Goal: Information Seeking & Learning: Learn about a topic

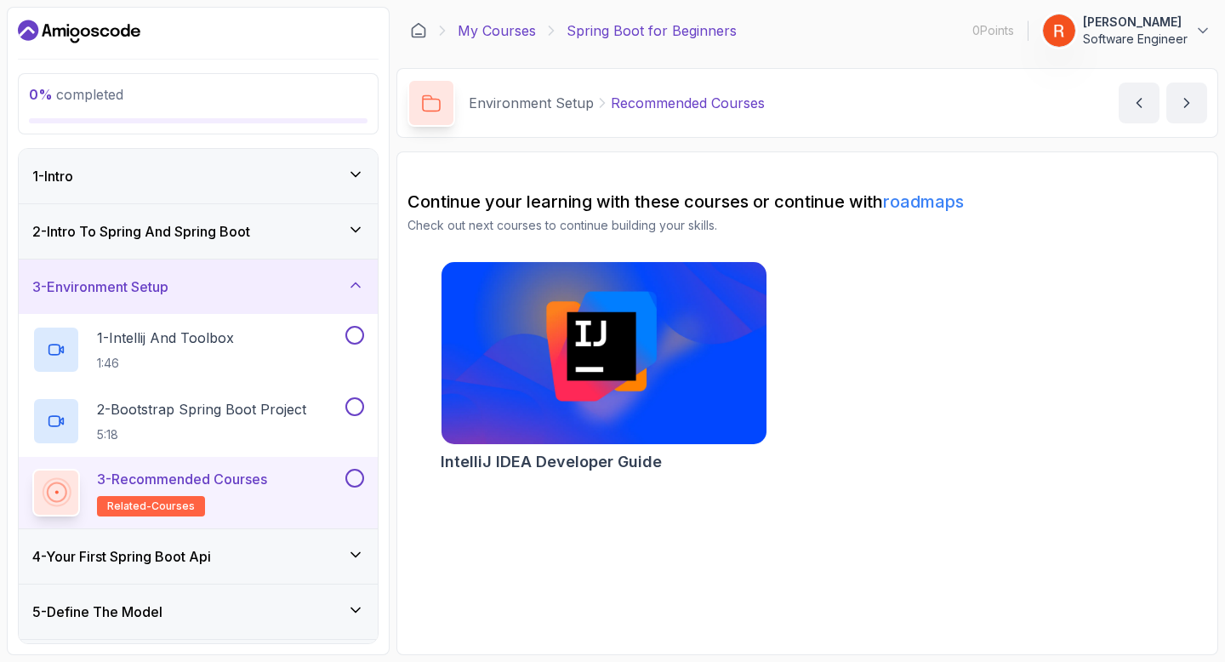
click at [501, 26] on link "My Courses" at bounding box center [497, 30] width 78 height 20
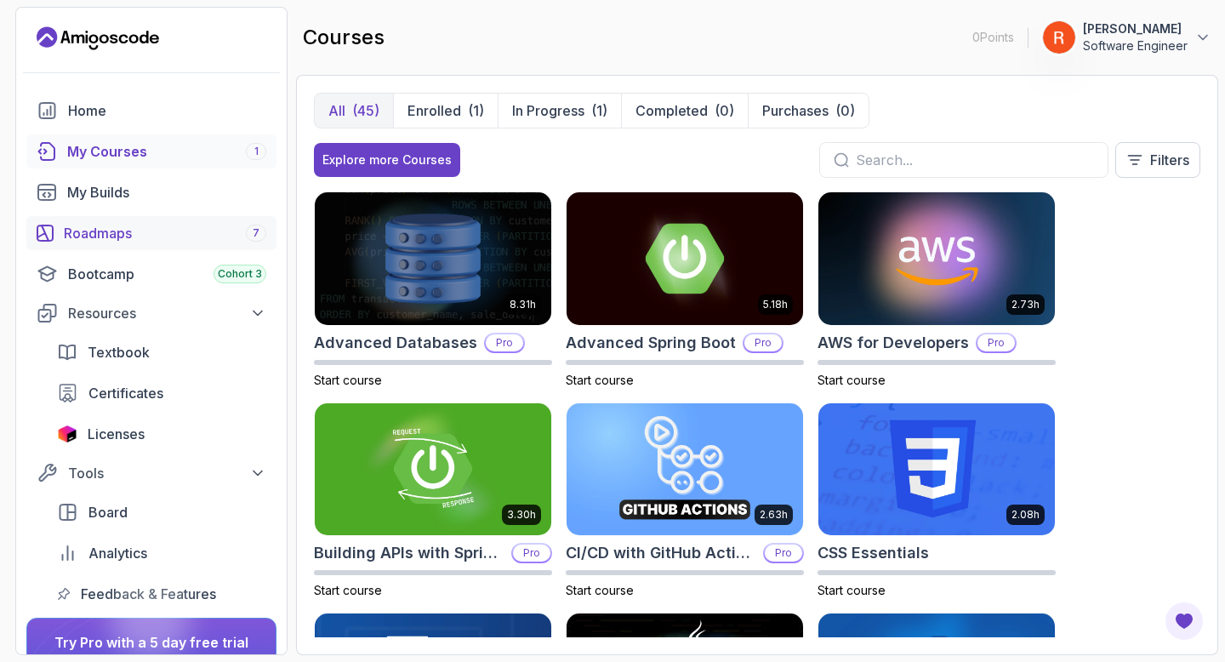
click at [137, 231] on div "Roadmaps 7" at bounding box center [165, 233] width 202 height 20
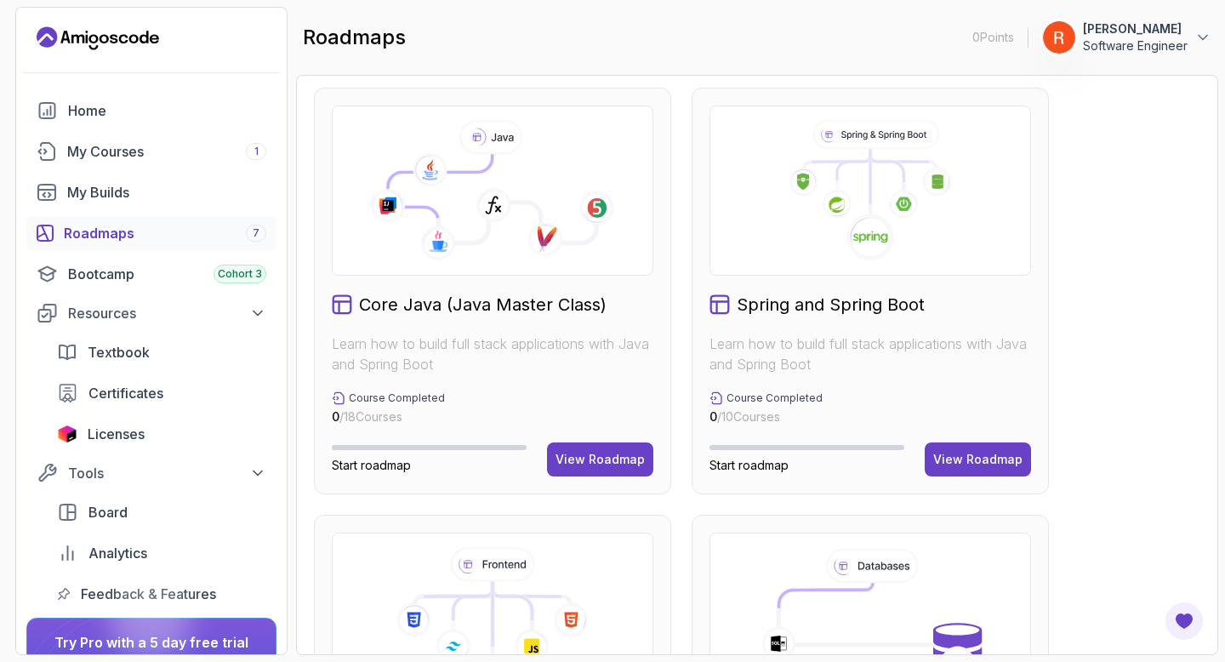
scroll to position [429, 0]
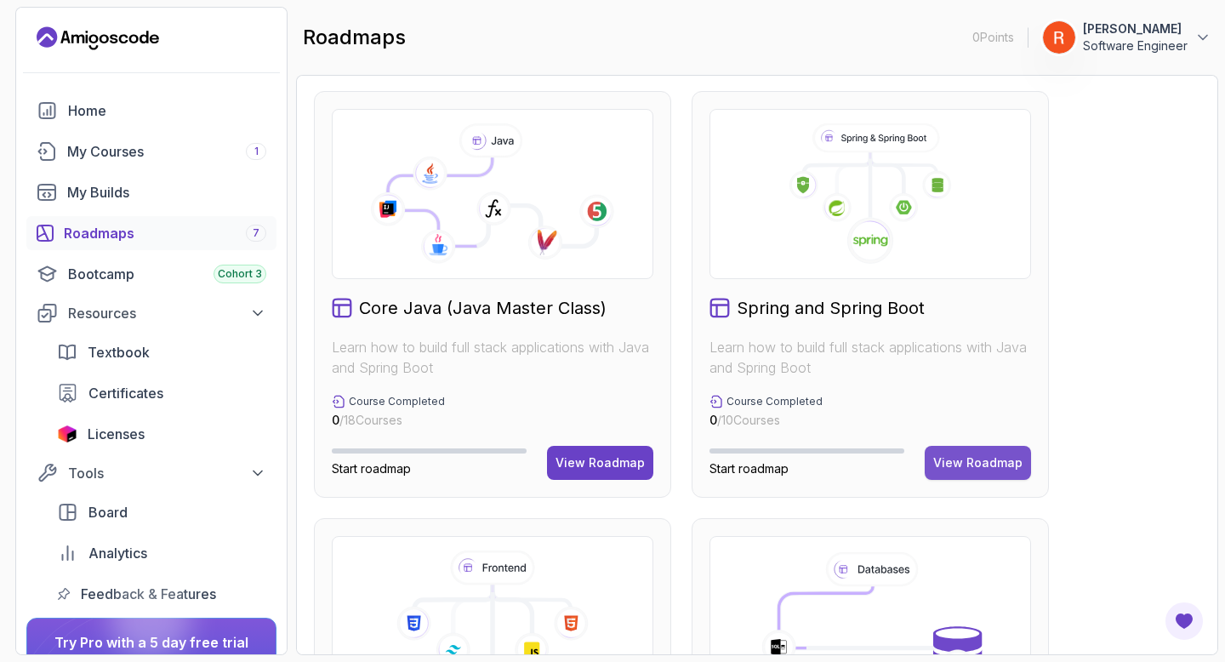
click at [995, 463] on div "View Roadmap" at bounding box center [977, 462] width 89 height 17
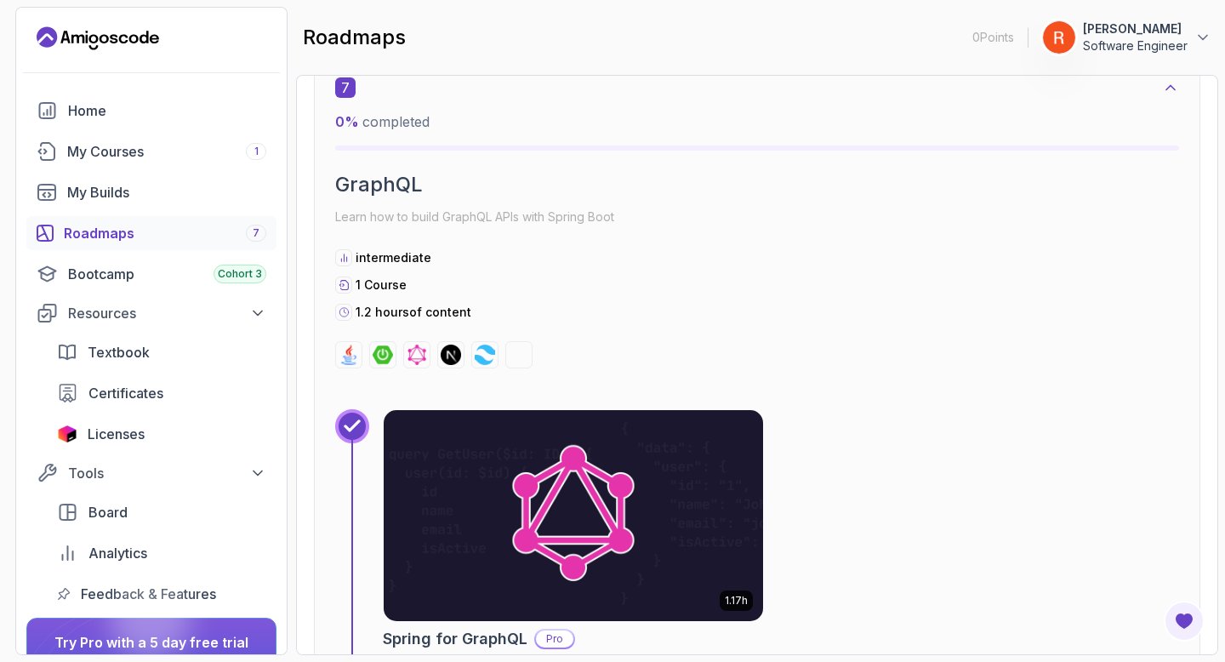
scroll to position [4564, 0]
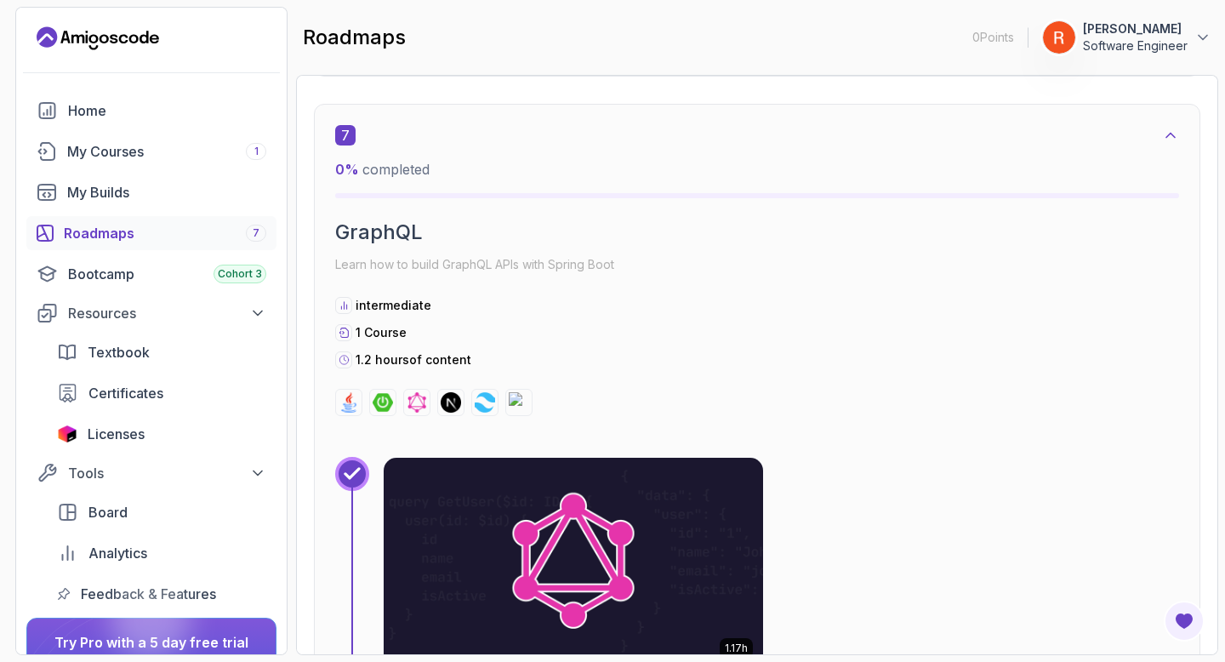
click at [178, 234] on div "Roadmaps 7" at bounding box center [165, 233] width 202 height 20
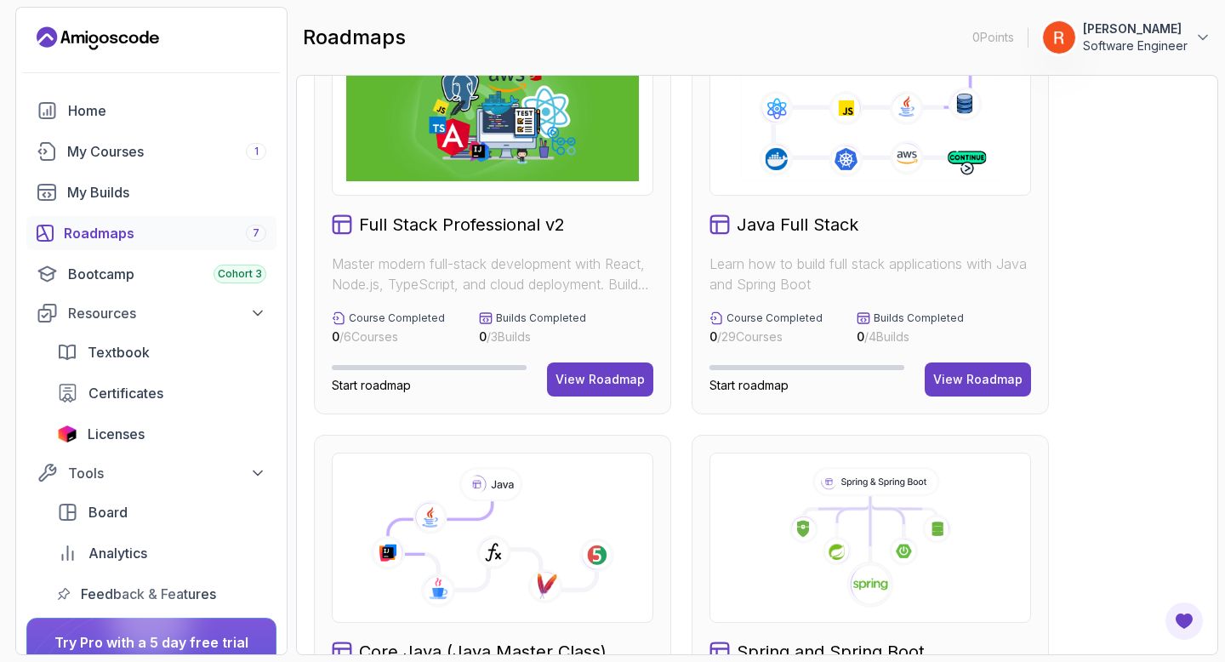
scroll to position [87, 0]
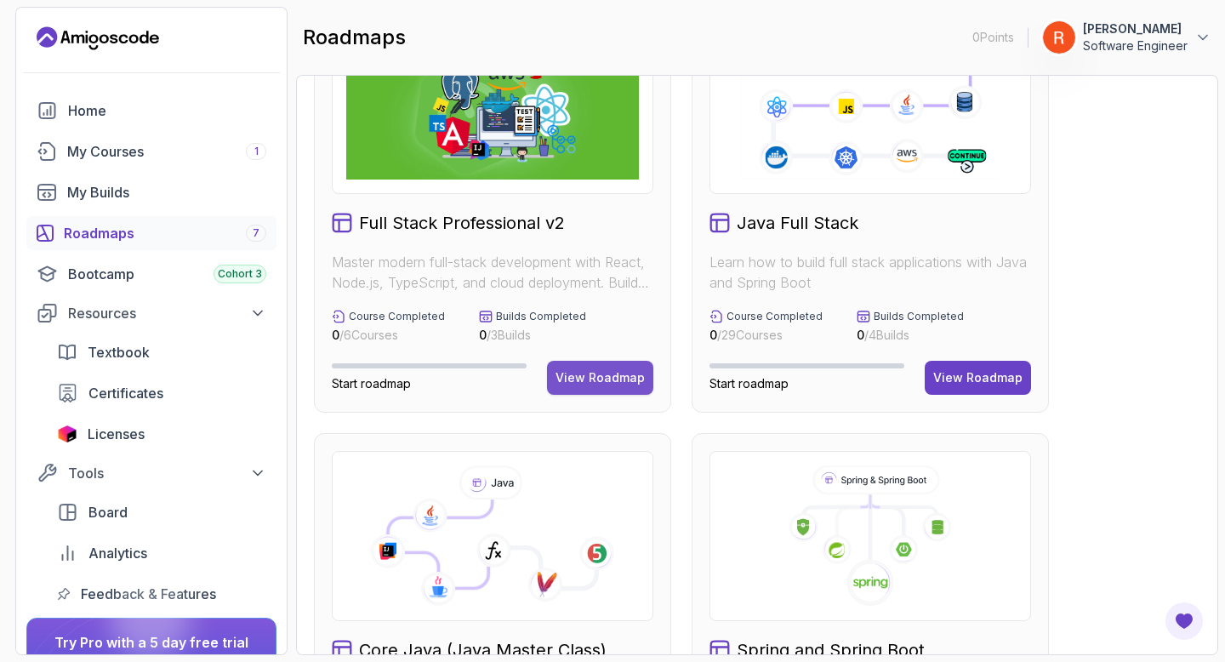
click at [600, 394] on button "View Roadmap" at bounding box center [600, 378] width 106 height 34
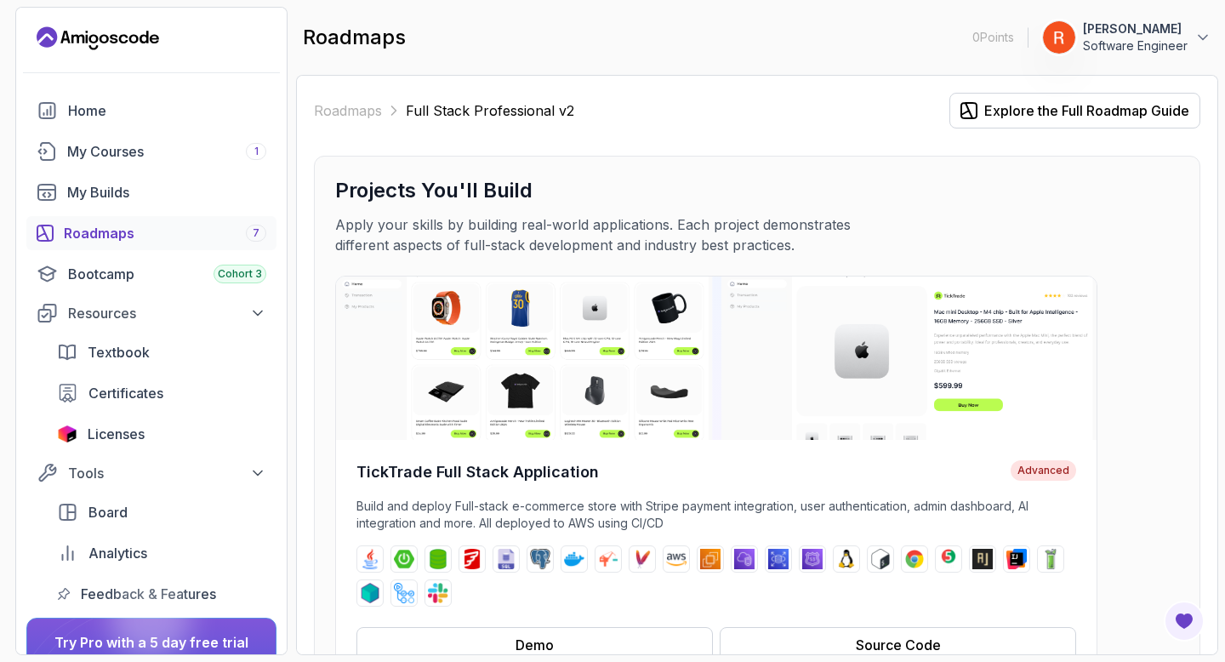
click at [0, 351] on section "0 Points 1 [PERSON_NAME] Software Engineer Home My Courses 1 My Builds Roadmaps…" at bounding box center [612, 331] width 1225 height 662
click at [162, 230] on div "Roadmaps 7" at bounding box center [165, 233] width 202 height 20
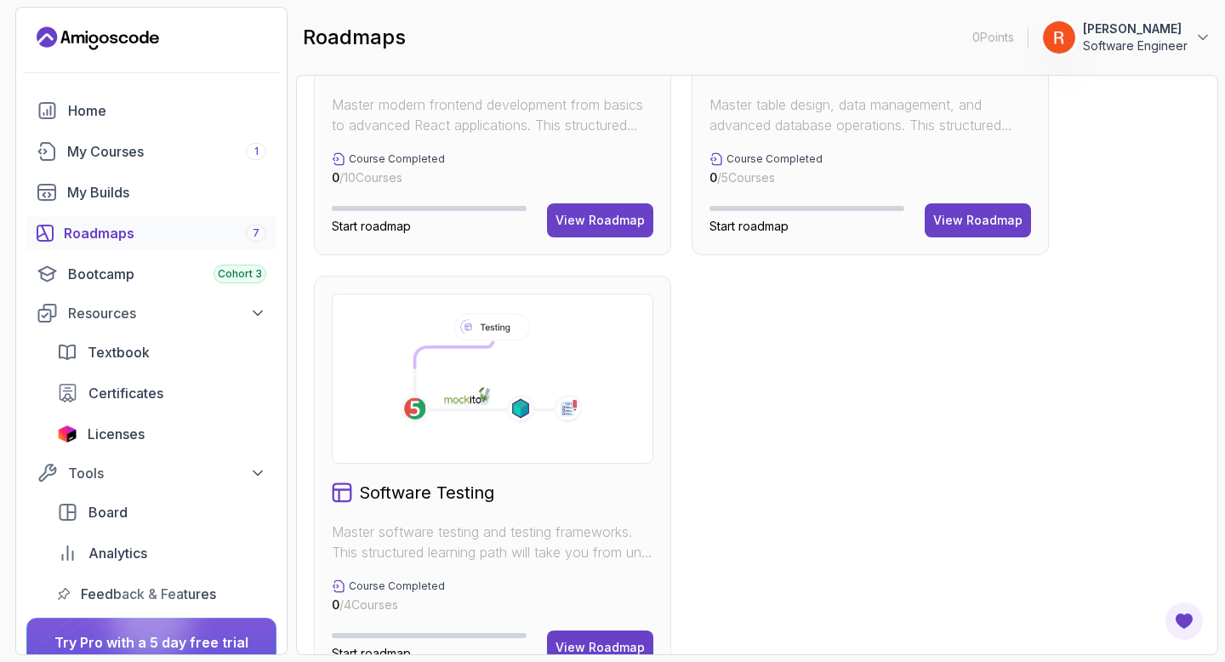
scroll to position [1143, 0]
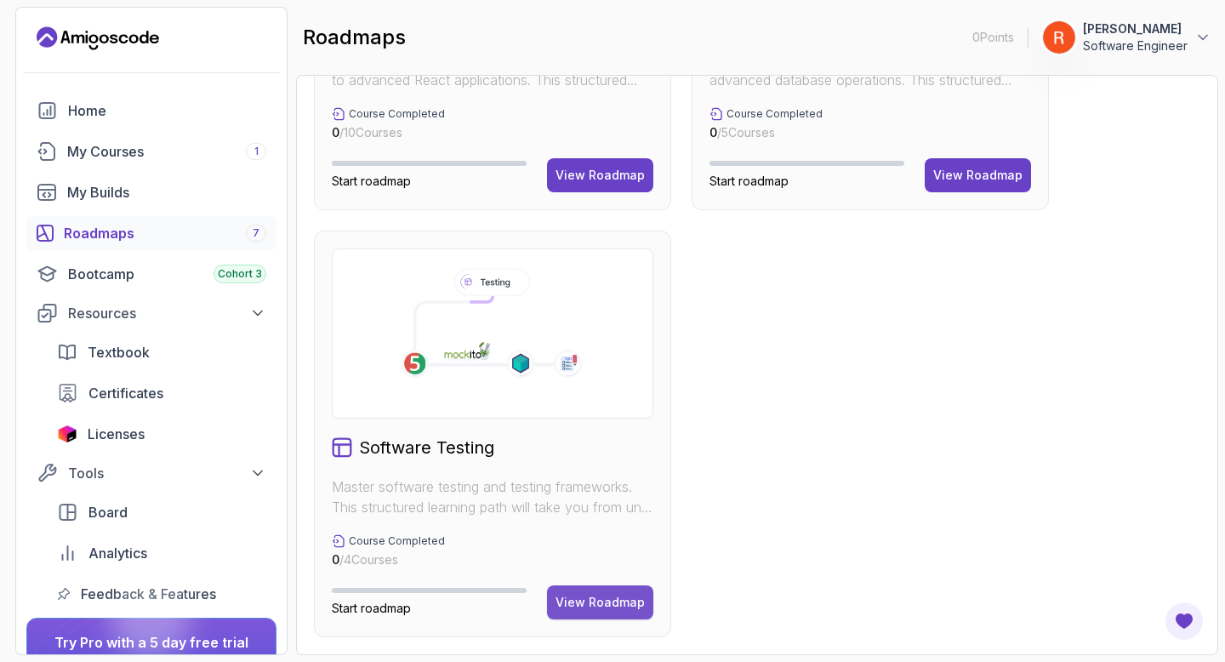
click at [589, 601] on div "View Roadmap" at bounding box center [600, 602] width 89 height 17
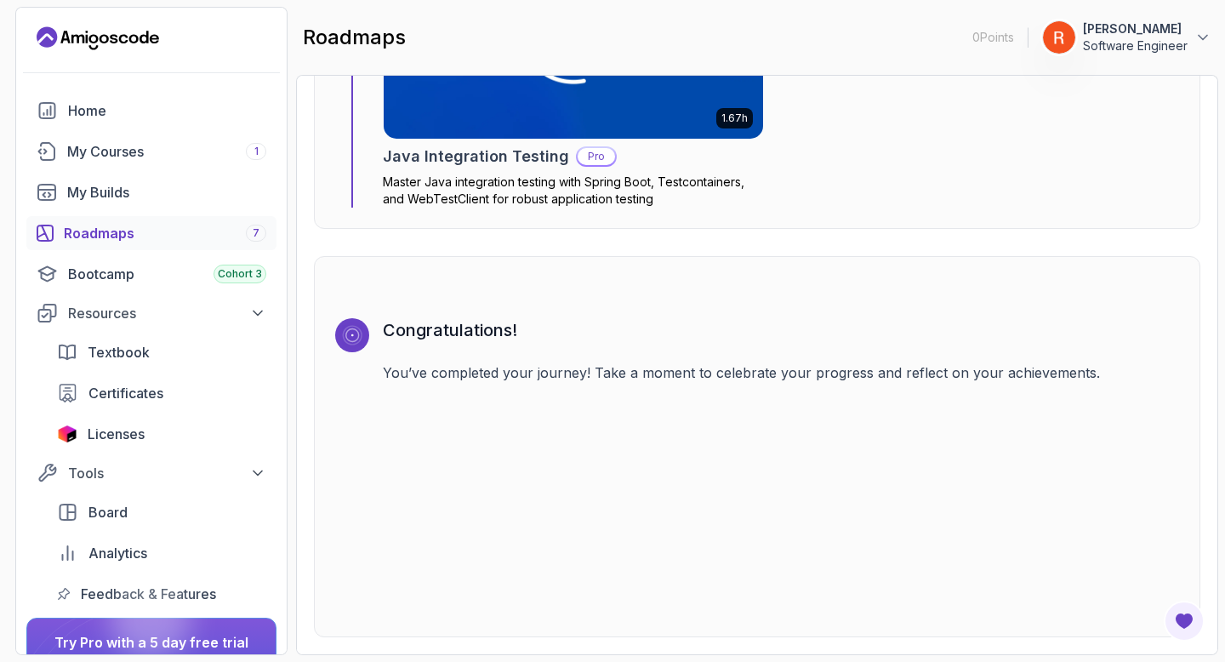
scroll to position [3069, 0]
click at [148, 234] on div "Roadmaps 7" at bounding box center [165, 233] width 202 height 20
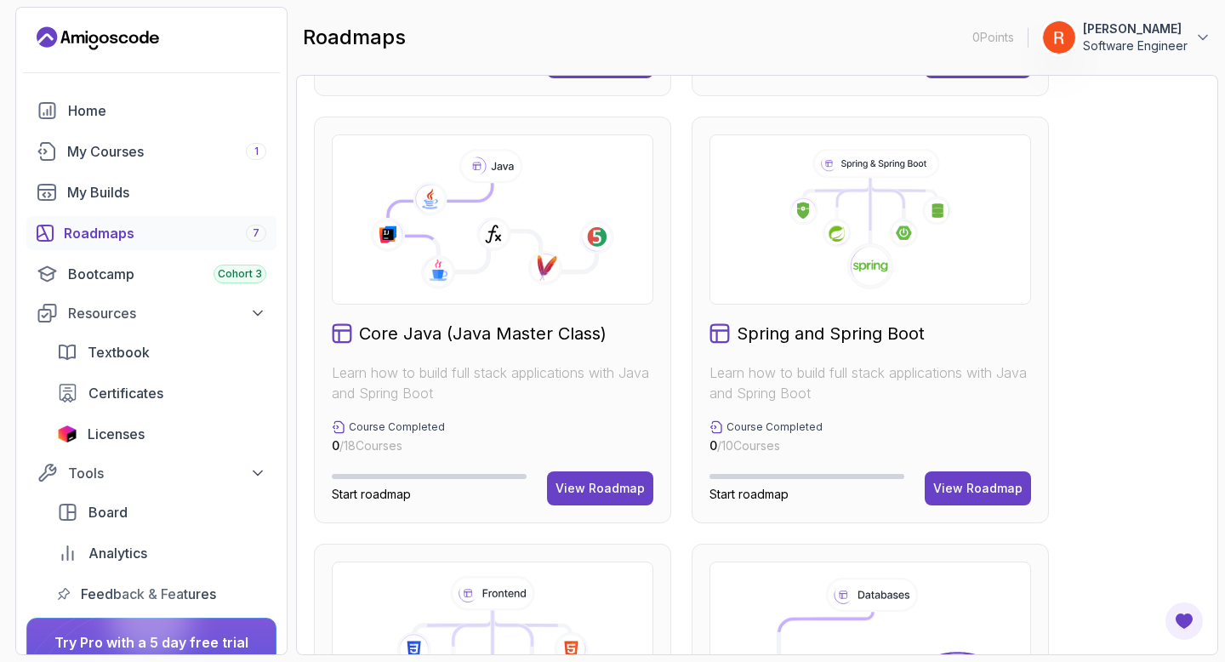
scroll to position [410, 0]
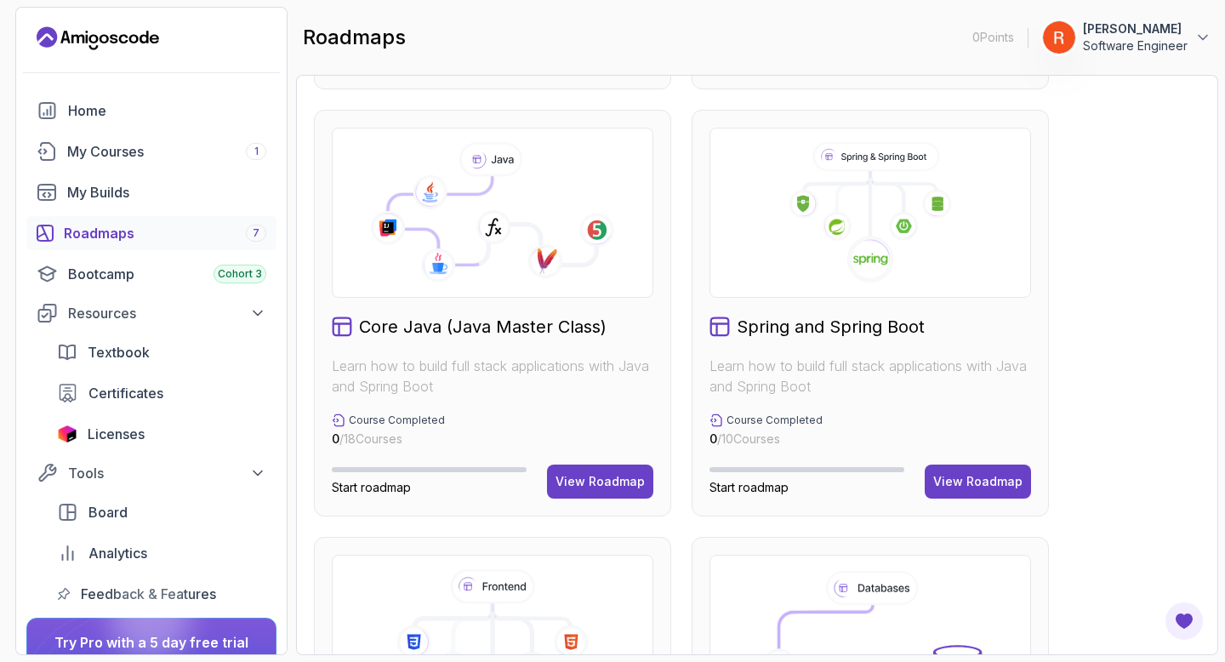
click at [1010, 503] on div "Spring and Spring Boot Learn how to build full stack applications with Java and…" at bounding box center [870, 313] width 357 height 407
click at [1009, 494] on button "View Roadmap" at bounding box center [978, 481] width 106 height 34
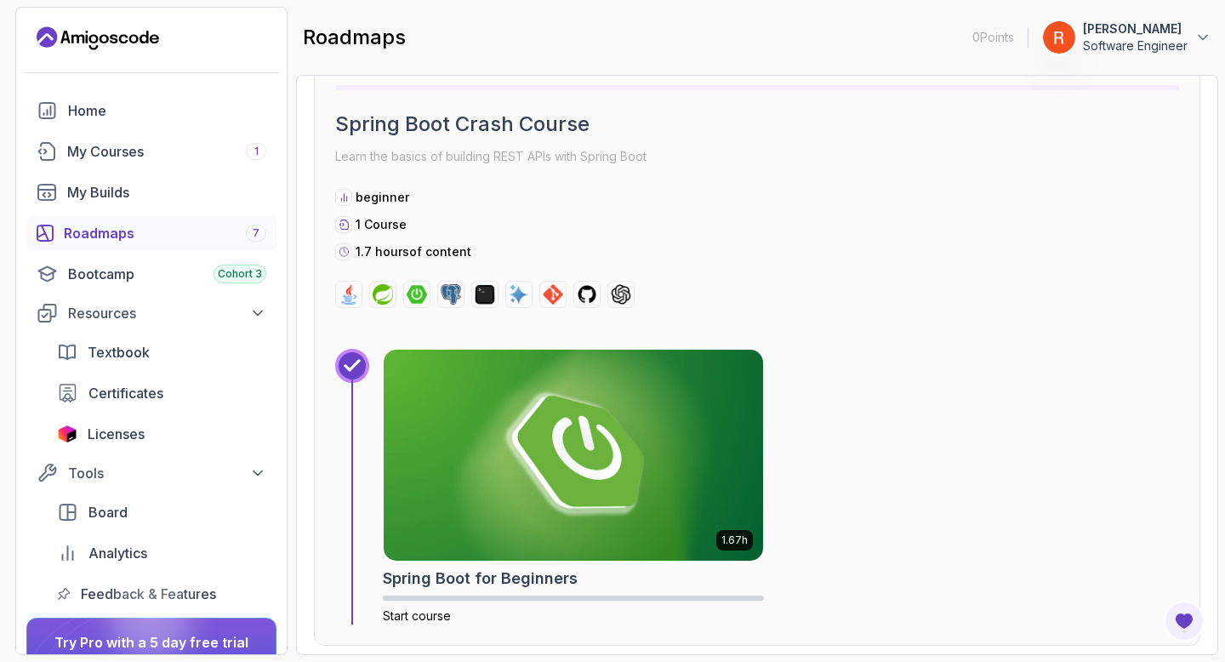
scroll to position [537, 0]
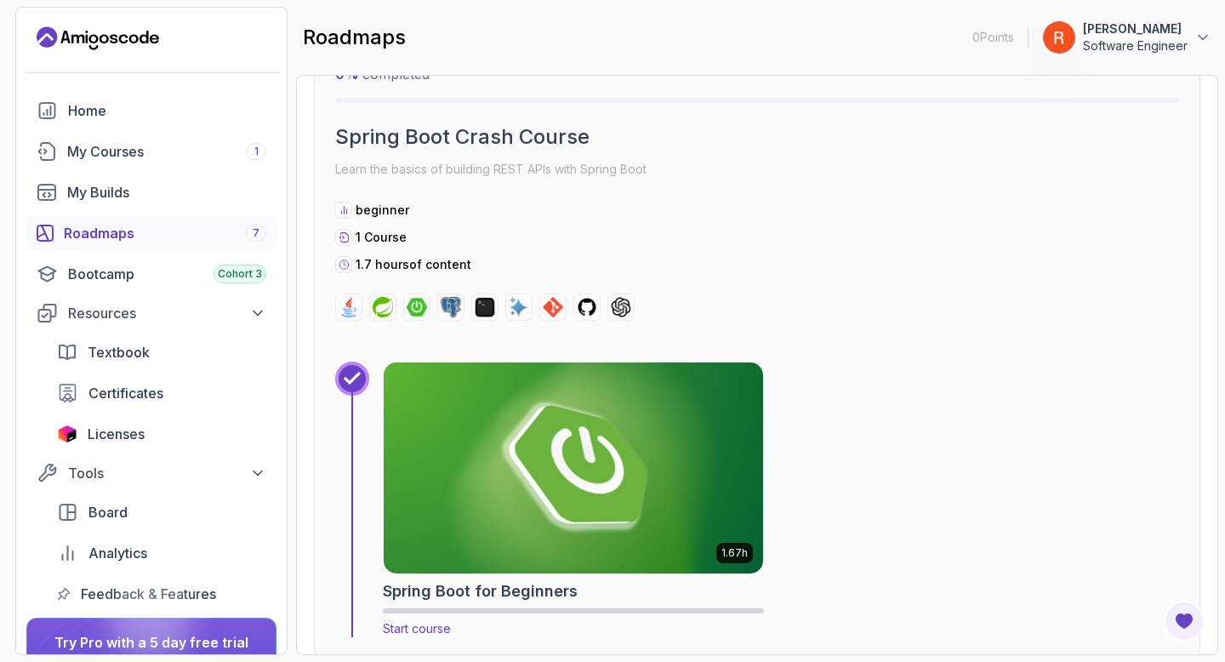
click at [590, 435] on img at bounding box center [573, 467] width 398 height 221
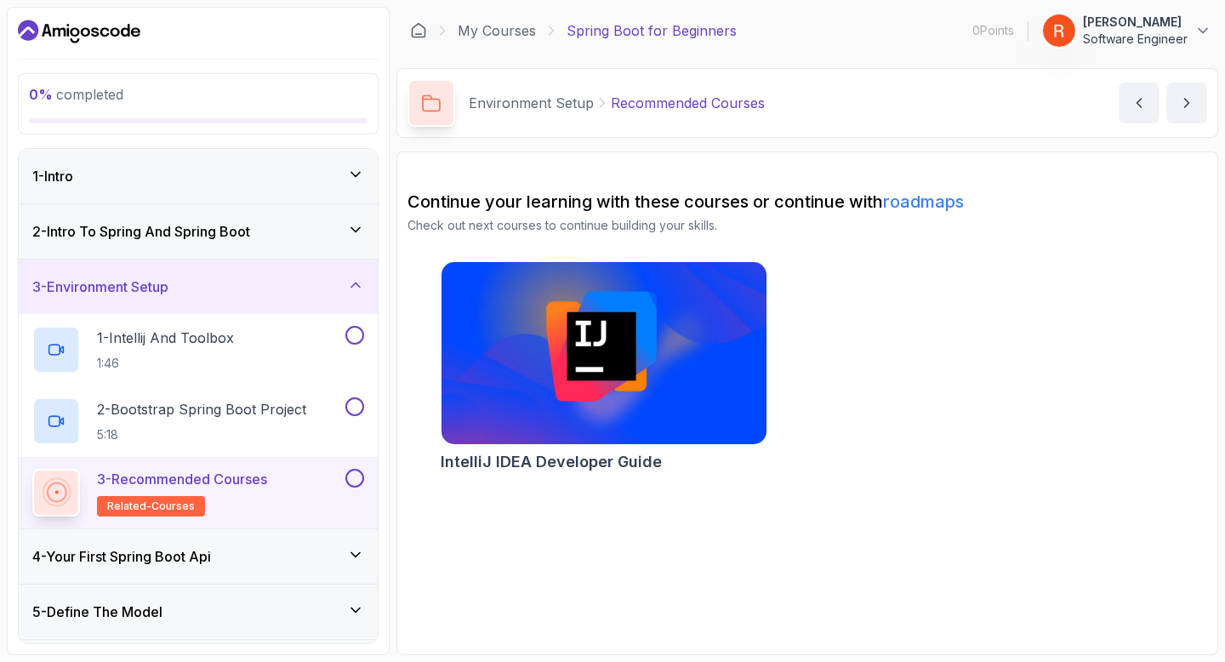
click at [234, 182] on div "1 - Intro" at bounding box center [198, 176] width 332 height 20
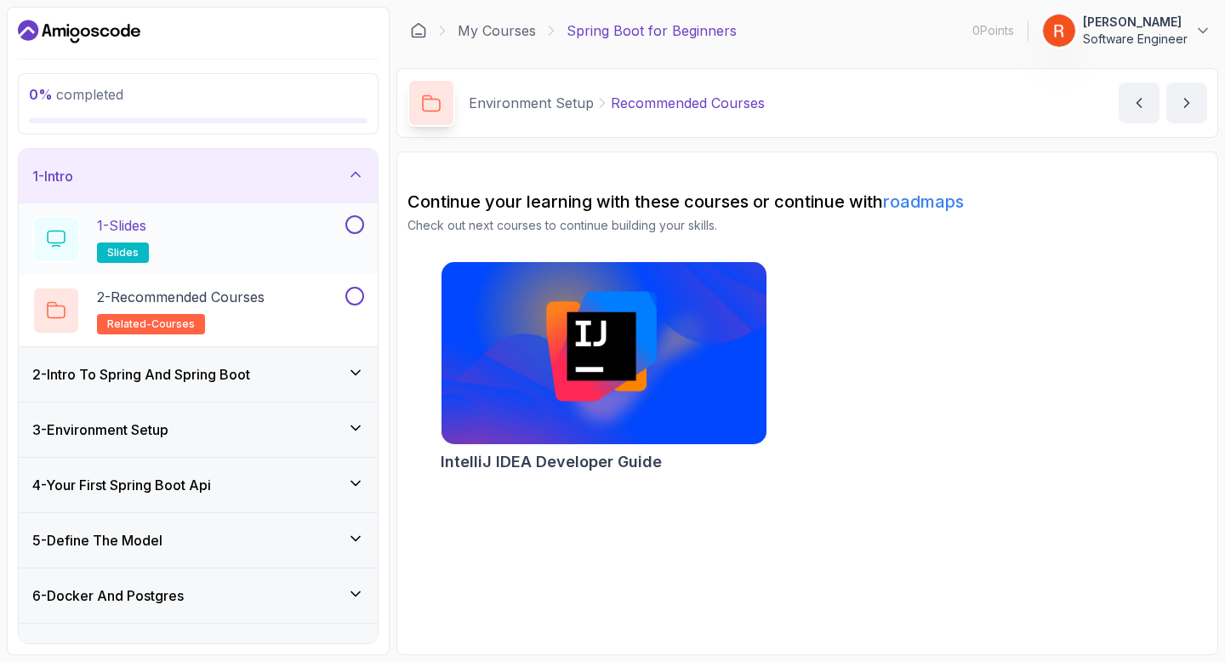
click at [294, 250] on div "1 - Slides slides" at bounding box center [187, 239] width 310 height 48
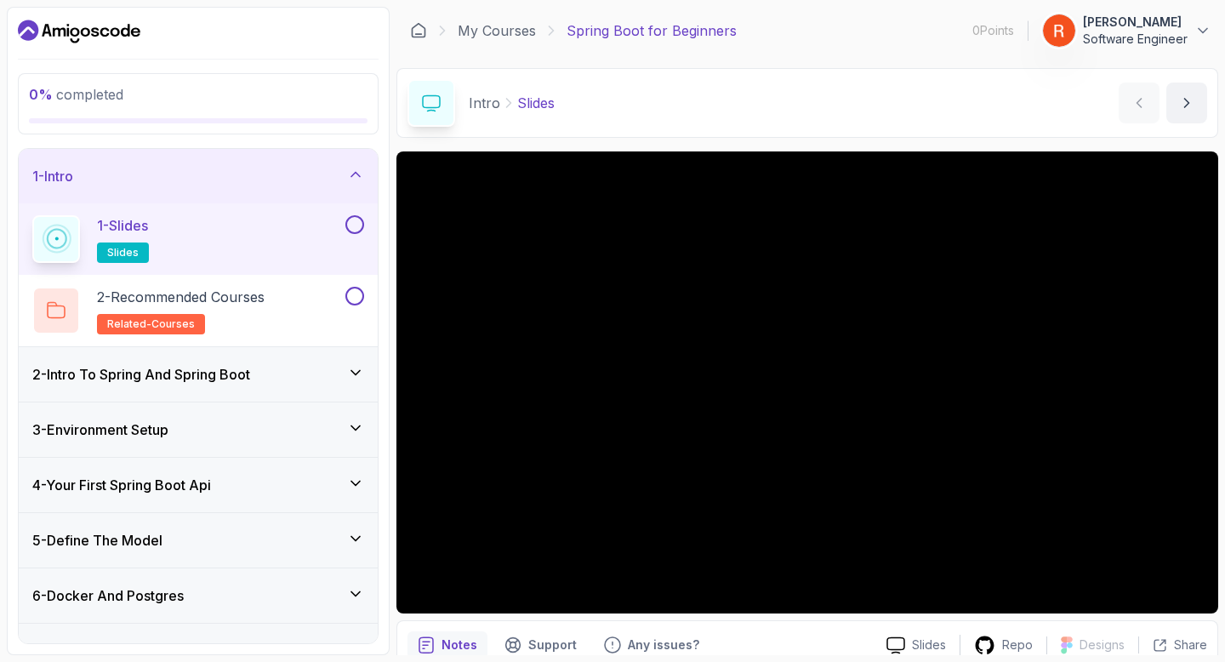
click at [276, 259] on div "1 - Slides slides" at bounding box center [187, 239] width 310 height 48
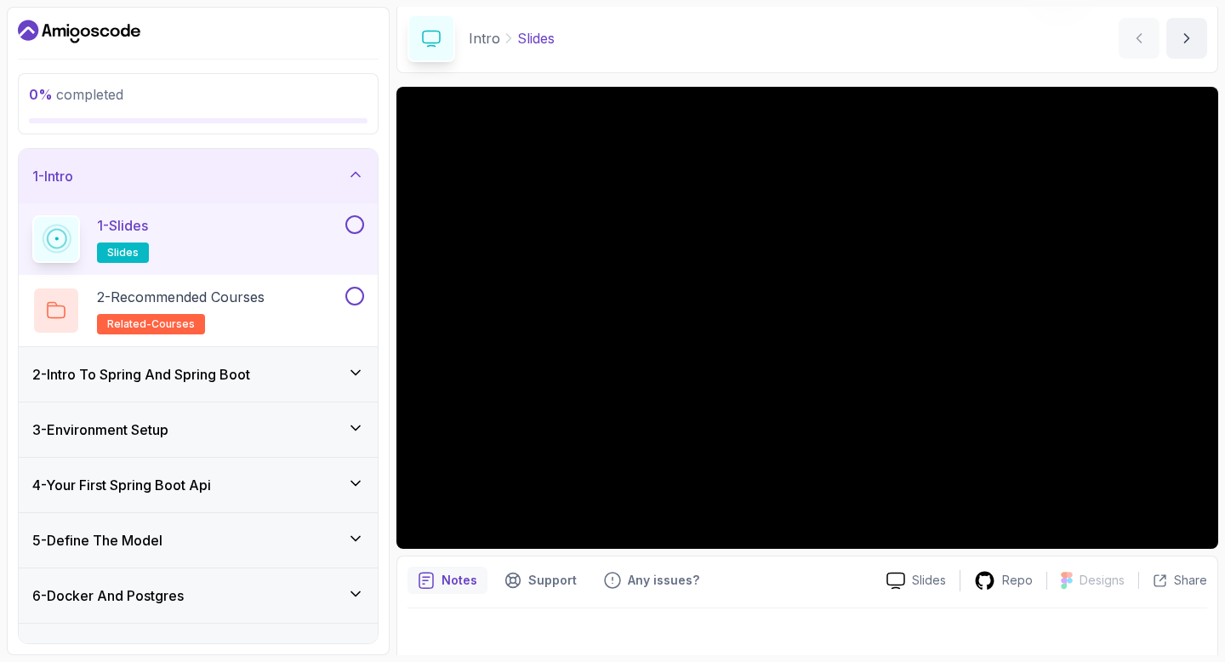
scroll to position [77, 0]
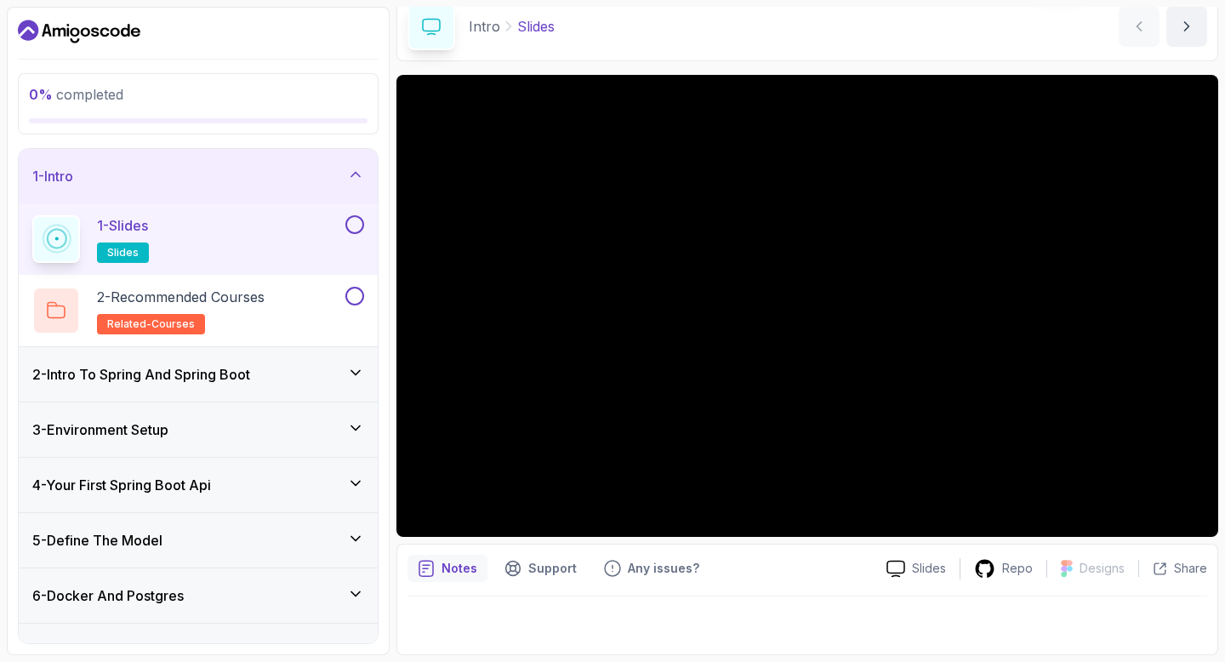
click at [353, 224] on button at bounding box center [354, 224] width 19 height 19
click at [316, 341] on div "2 - Recommended Courses related-courses" at bounding box center [198, 310] width 359 height 71
click at [313, 302] on div "2 - Recommended Courses related-courses" at bounding box center [187, 311] width 310 height 48
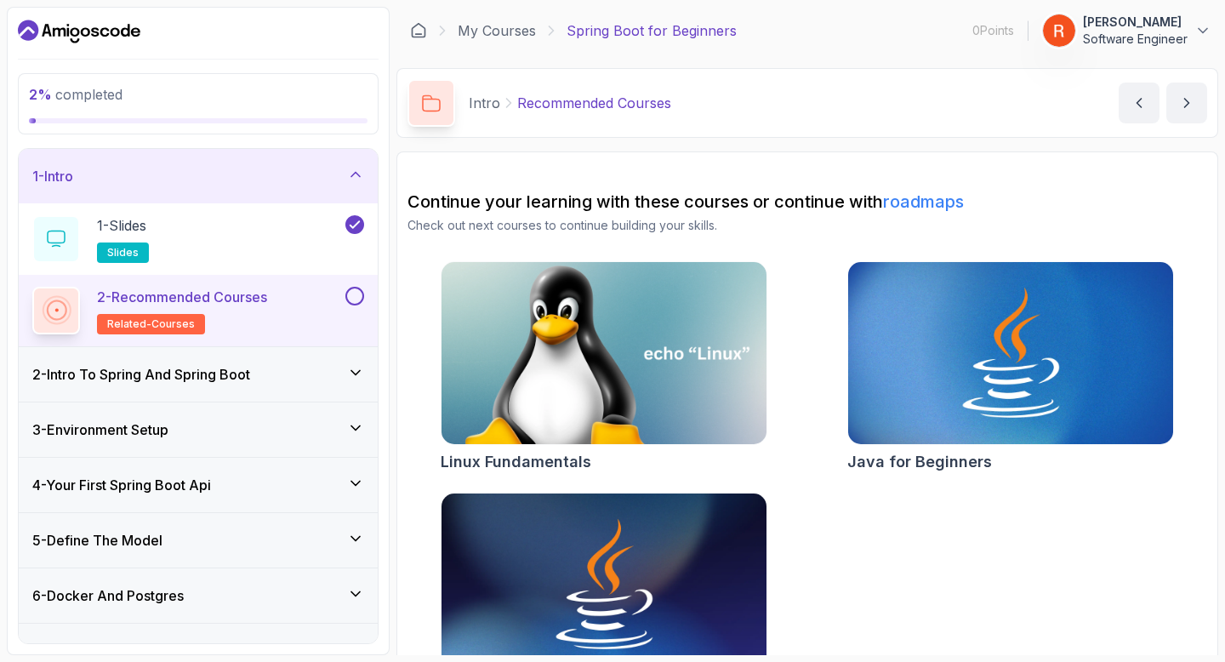
click at [653, 359] on img at bounding box center [603, 353] width 341 height 191
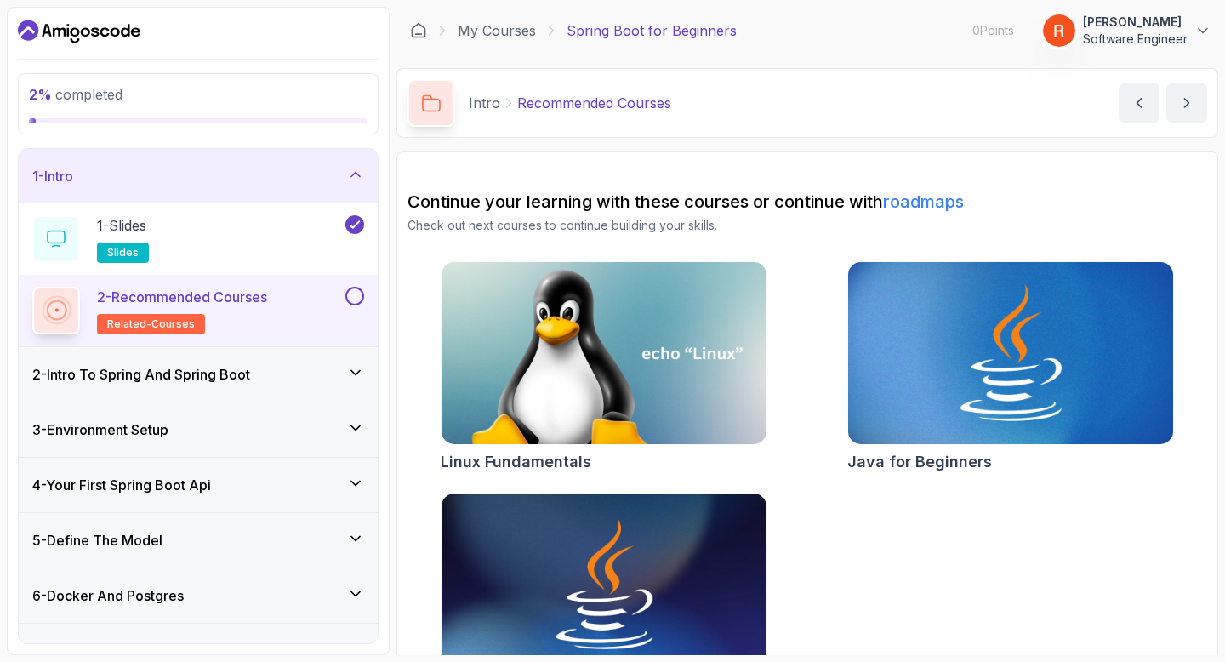
click at [1054, 345] on img at bounding box center [1010, 353] width 341 height 191
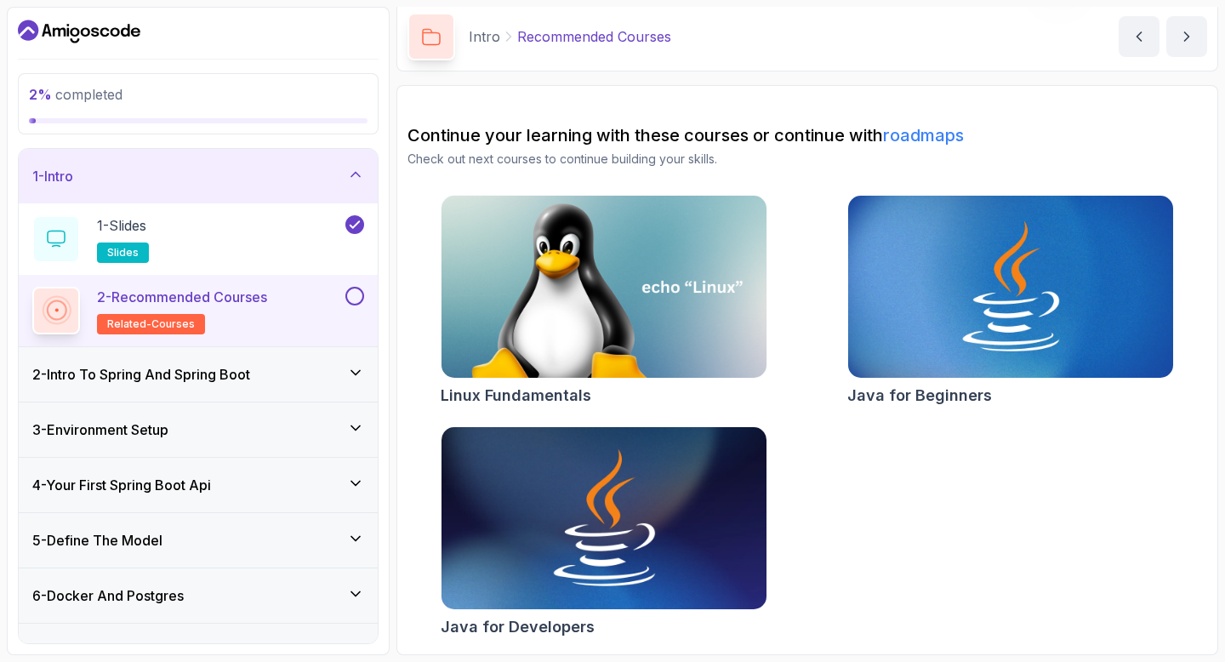
click at [648, 499] on img at bounding box center [603, 518] width 341 height 191
click at [360, 293] on button at bounding box center [354, 296] width 19 height 19
click at [343, 382] on div "2 - Intro To Spring And Spring Boot" at bounding box center [198, 374] width 332 height 20
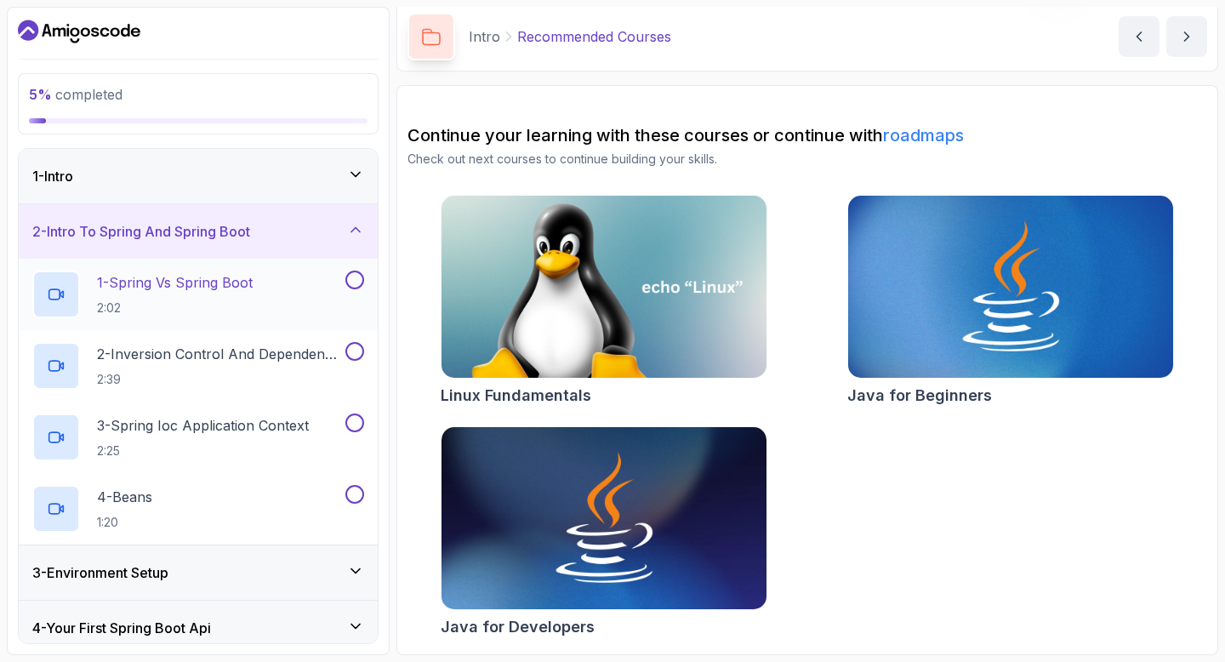
click at [253, 277] on p "1 - Spring Vs Spring Boot" at bounding box center [175, 282] width 156 height 20
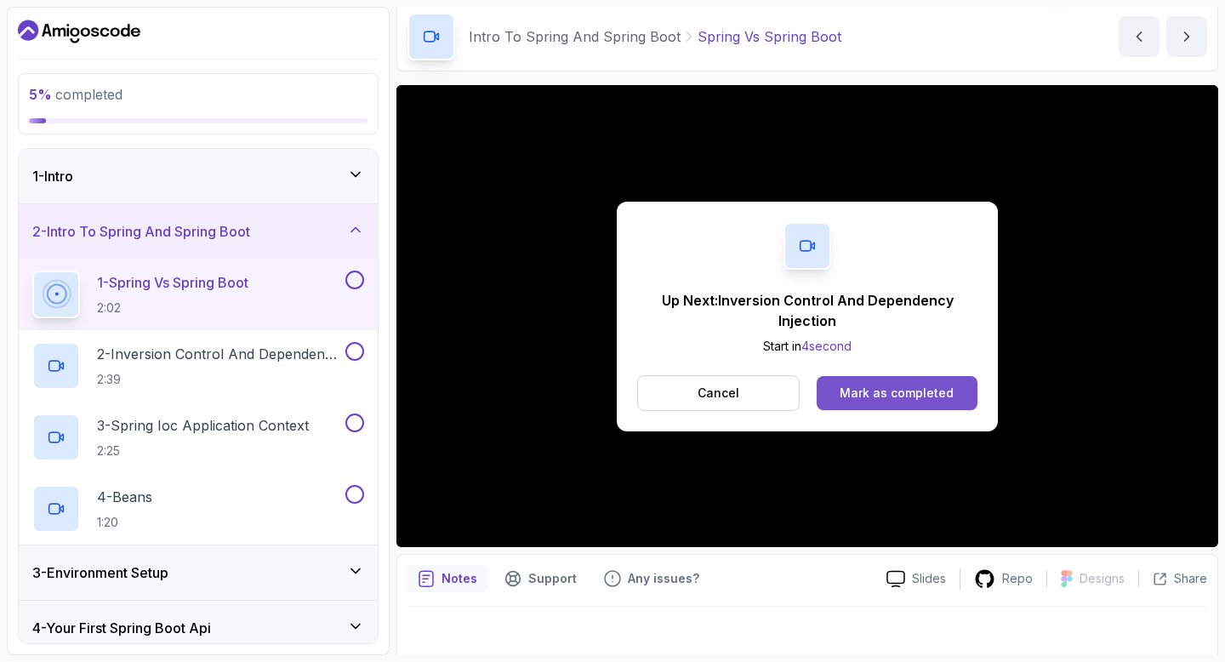
click at [878, 390] on div "Mark as completed" at bounding box center [897, 393] width 114 height 17
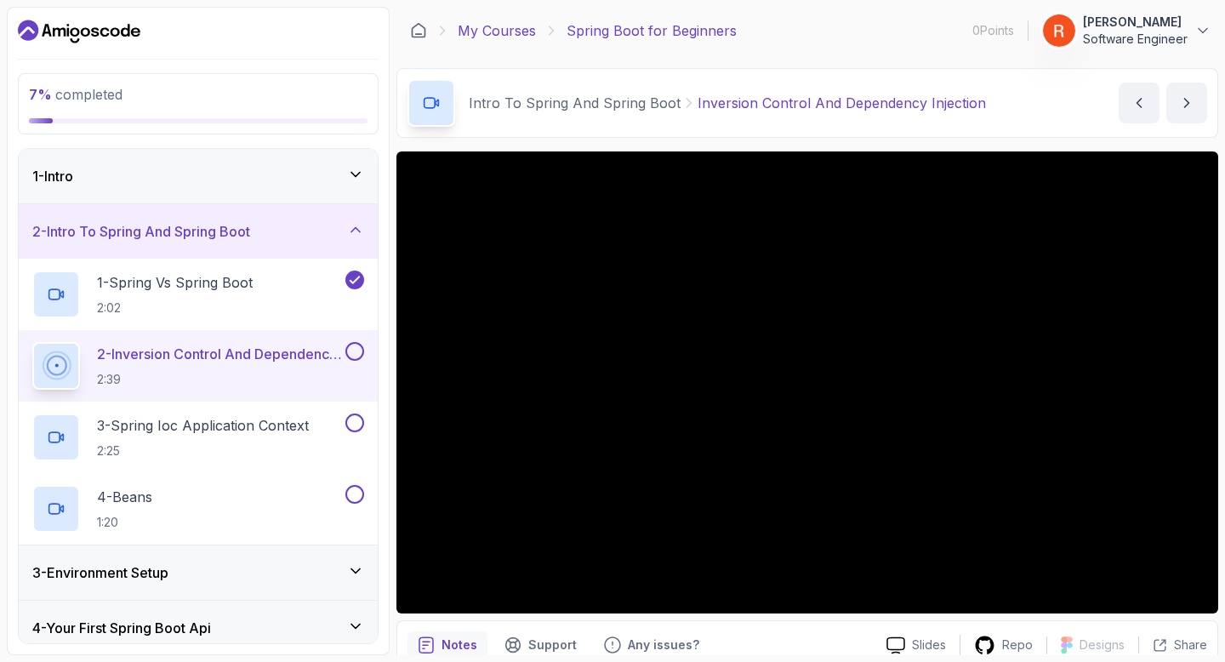
click at [486, 21] on link "My Courses" at bounding box center [497, 30] width 78 height 20
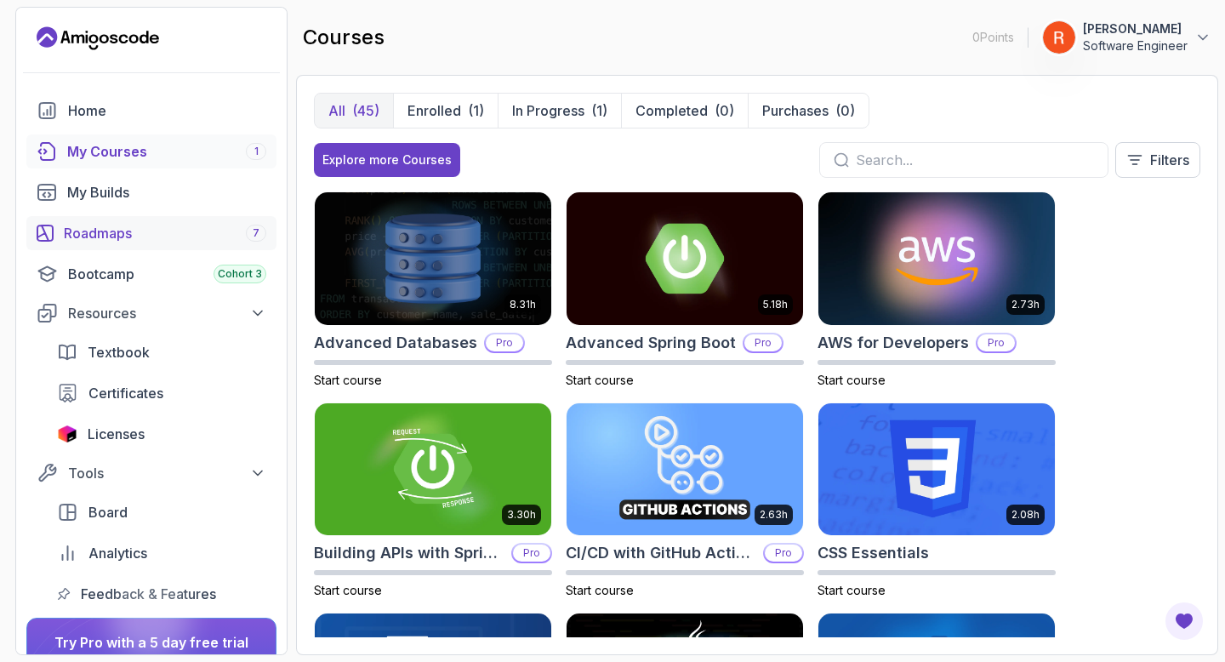
click at [134, 224] on div "Roadmaps 7" at bounding box center [165, 233] width 202 height 20
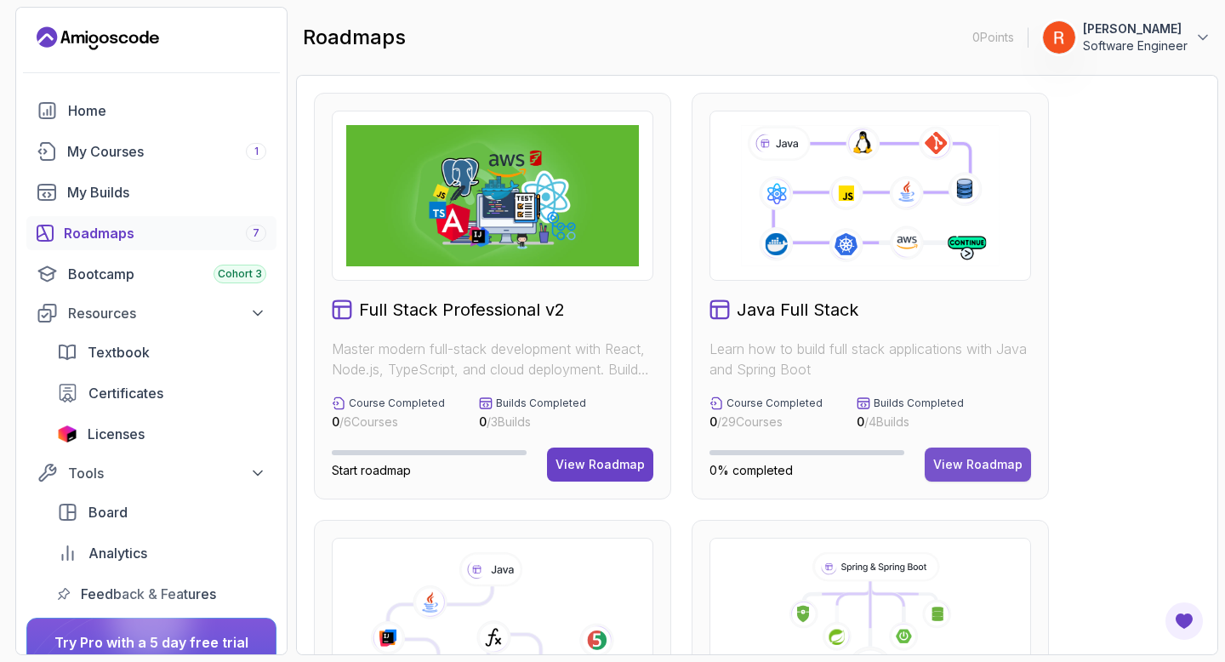
click at [950, 452] on button "View Roadmap" at bounding box center [978, 464] width 106 height 34
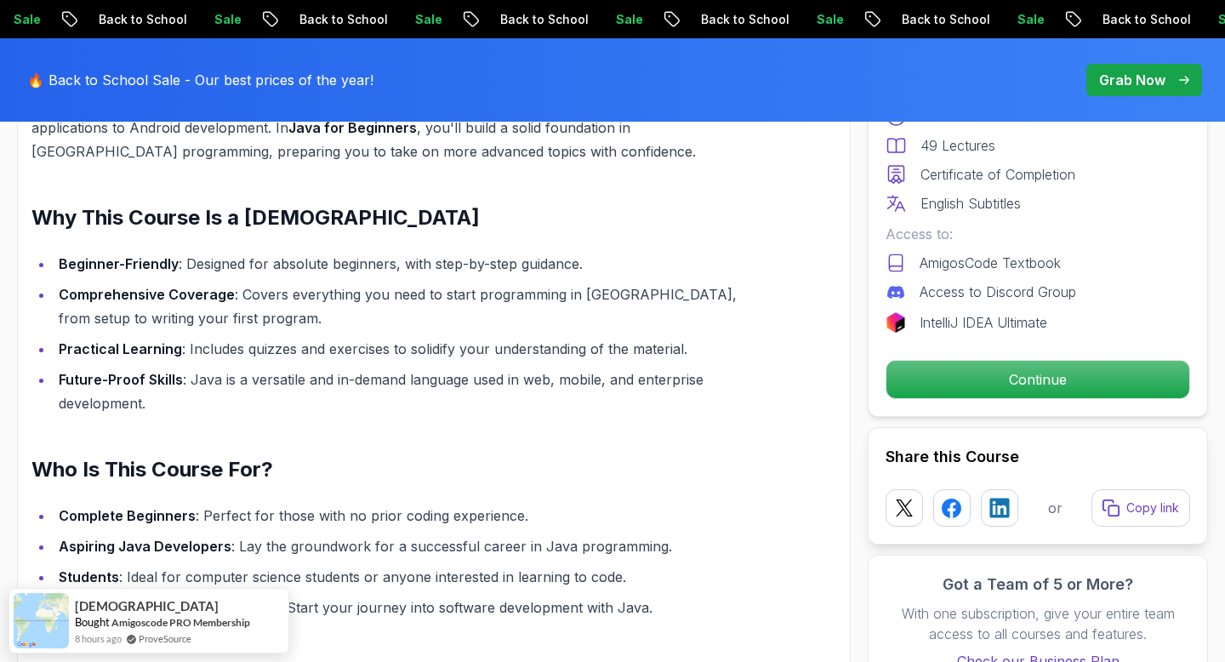
scroll to position [1060, 0]
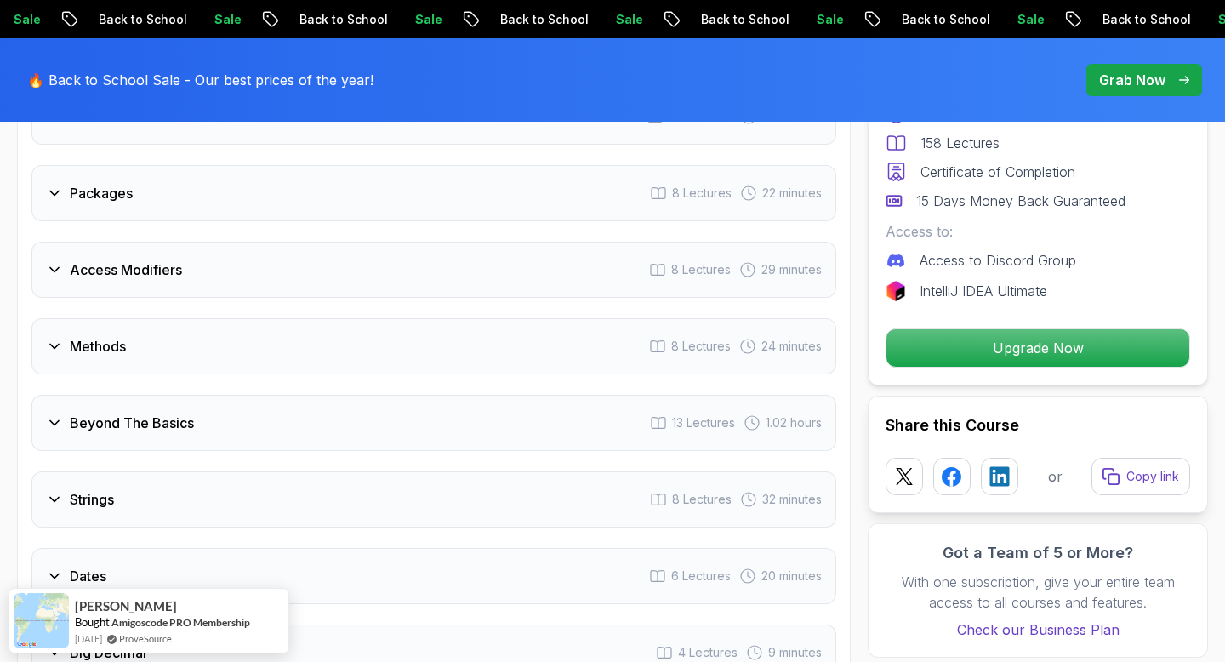
scroll to position [2602, 0]
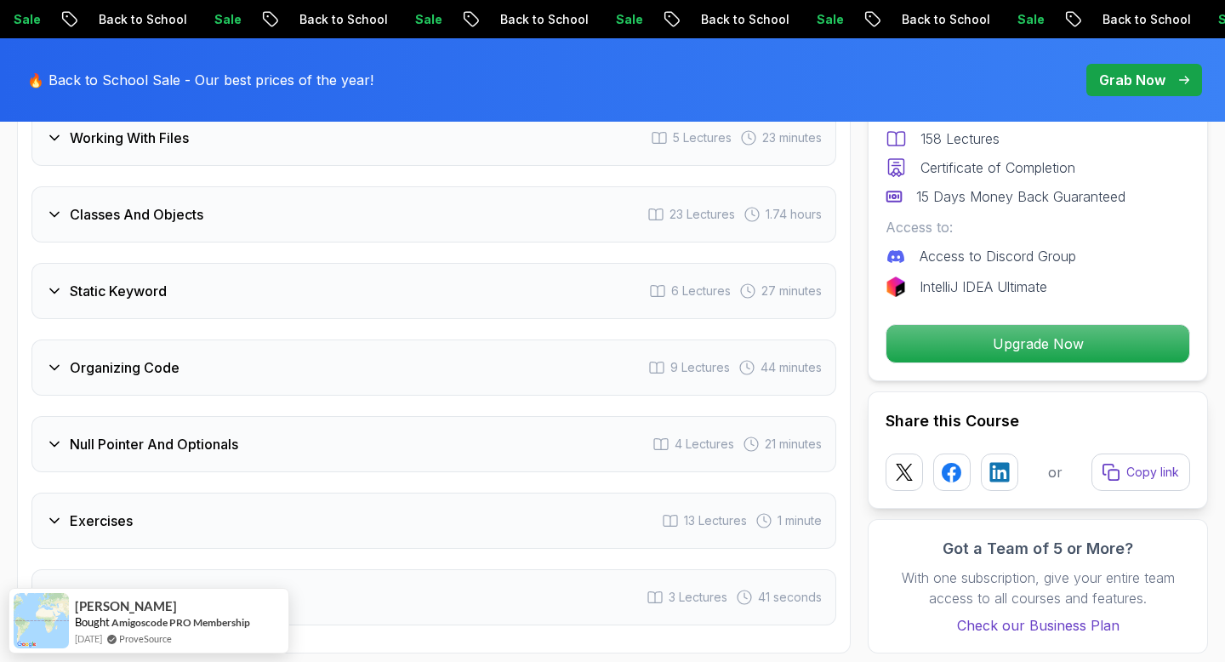
click at [128, 432] on div "Null Pointer And Optionals 4 Lectures 21 minutes" at bounding box center [433, 444] width 805 height 56
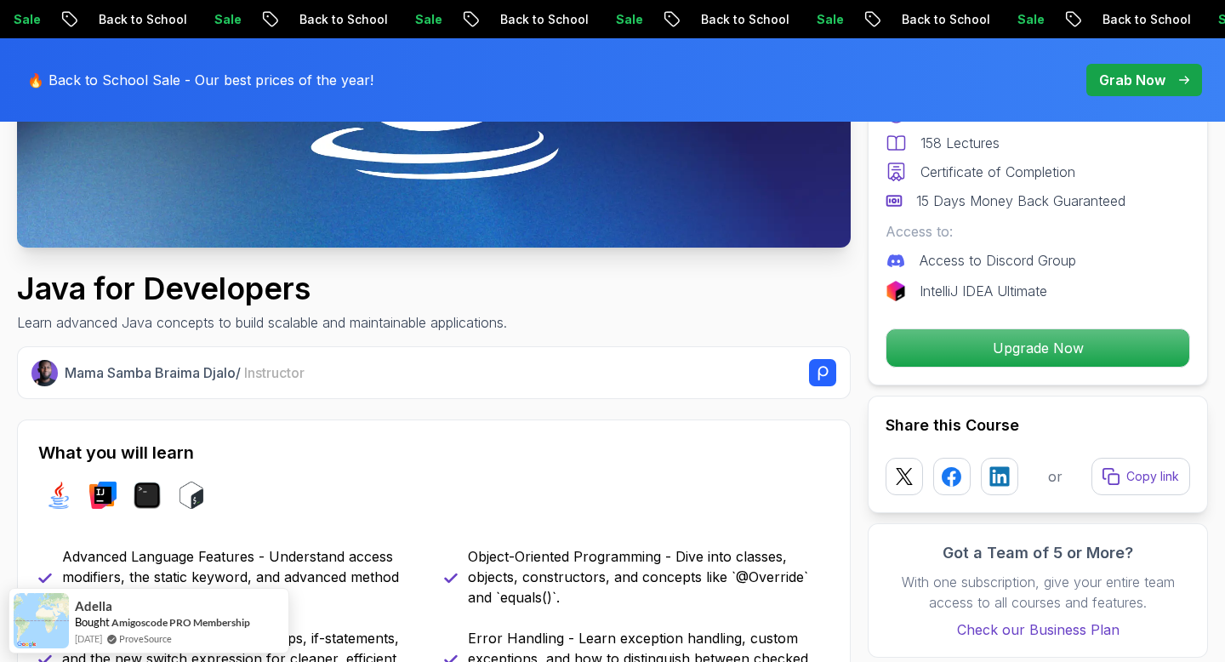
scroll to position [0, 0]
